Goal: Navigation & Orientation: Find specific page/section

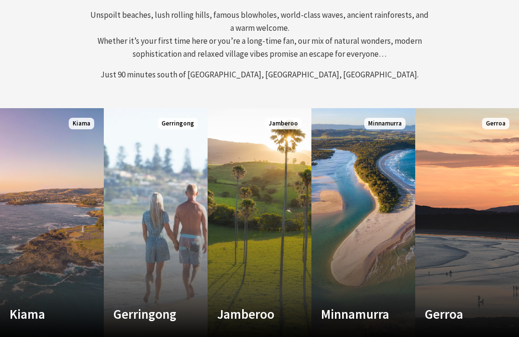
scroll to position [385, 0]
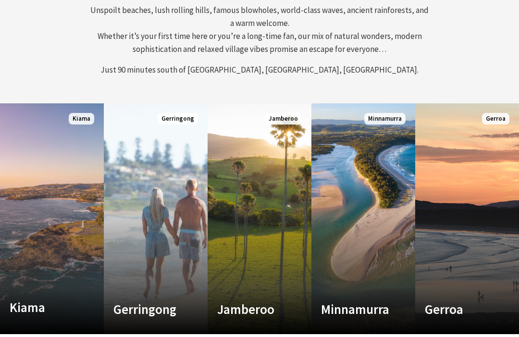
click at [29, 306] on div "Kiama Where the sea makes a noise Read More" at bounding box center [44, 311] width 88 height 25
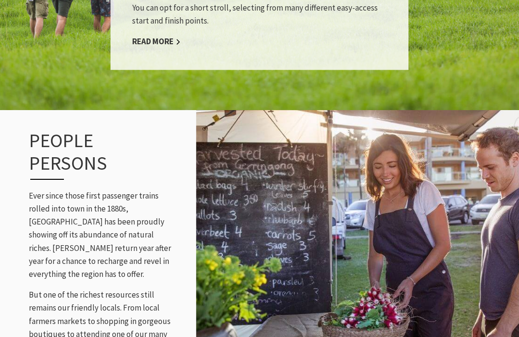
scroll to position [1108, 0]
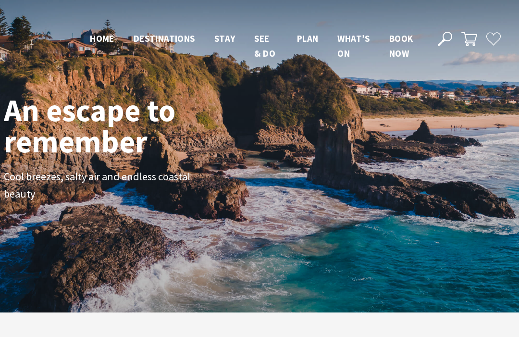
scroll to position [417, 0]
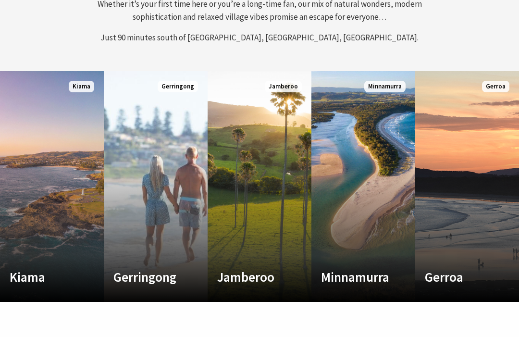
click at [323, 139] on link "Custom Image Used [GEOGRAPHIC_DATA] Where time and tide combine Read More [GEOG…" at bounding box center [363, 186] width 104 height 230
